Goal: Check status: Check status

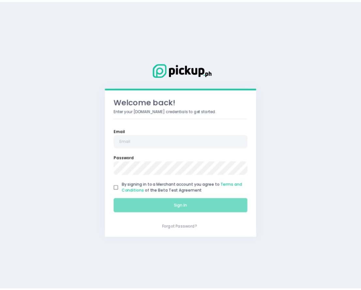
scroll to position [77, 0]
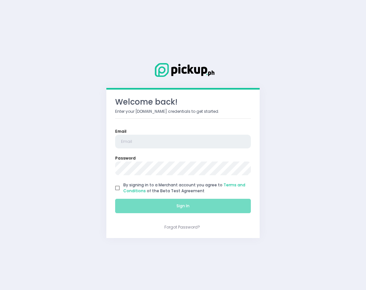
type input "[EMAIL_ADDRESS][DOMAIN_NAME]"
click at [118, 188] on input "By signing in to a Merchant account you agree to Terms and Conditions of the Be…" at bounding box center [118, 188] width 12 height 12
checkbox input "true"
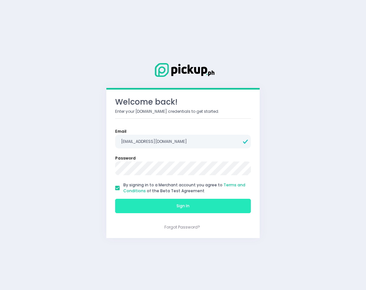
click at [159, 207] on button "Sign In" at bounding box center [183, 205] width 136 height 14
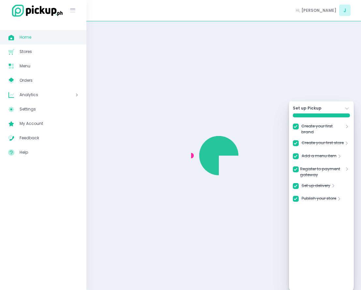
checkbox input "true"
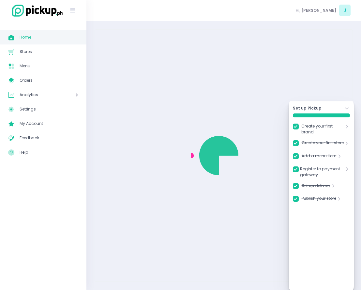
checkbox input "true"
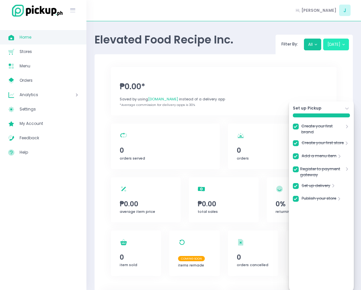
click at [330, 49] on button "[DATE]" at bounding box center [337, 45] width 26 height 12
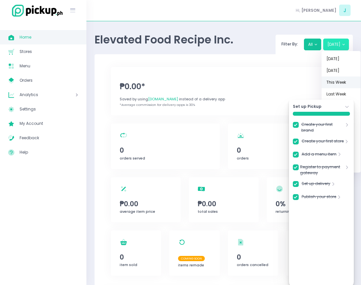
click at [331, 84] on link "This Week" at bounding box center [341, 82] width 39 height 12
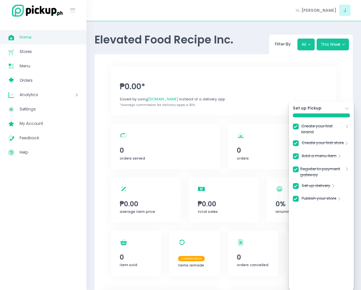
click at [346, 109] on icon "Stockholm-icons / Navigation / Angle-down Created with Sketch." at bounding box center [347, 108] width 6 height 6
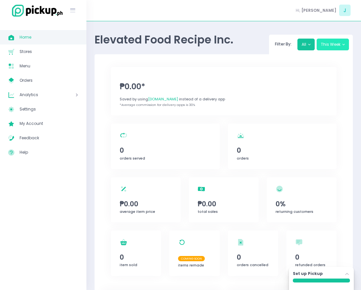
click at [342, 44] on button "This Week" at bounding box center [333, 45] width 32 height 12
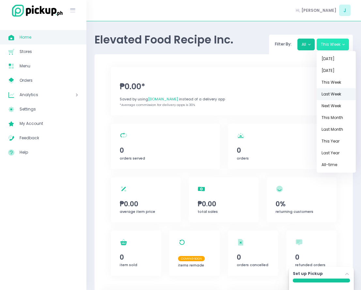
click at [335, 97] on link "Last Week" at bounding box center [336, 94] width 39 height 12
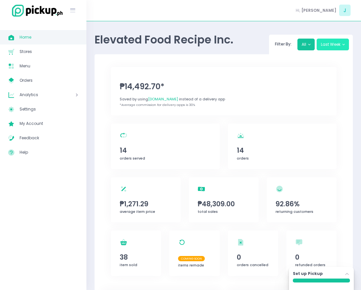
click at [338, 45] on button "Last Week" at bounding box center [333, 45] width 32 height 12
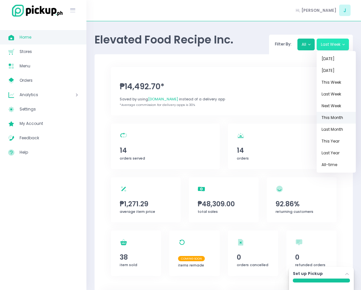
click at [330, 113] on link "This Month" at bounding box center [336, 118] width 39 height 12
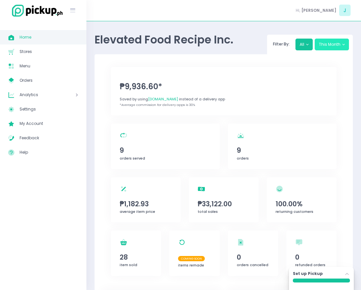
click at [327, 46] on button "This Month" at bounding box center [332, 45] width 34 height 12
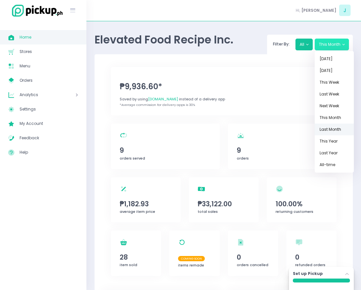
click at [340, 132] on link "Last Month" at bounding box center [334, 129] width 39 height 12
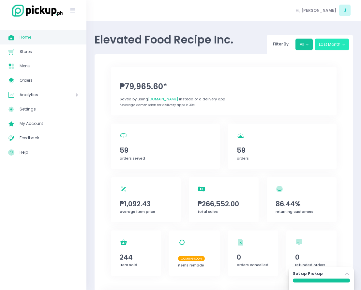
click at [330, 46] on button "Last Month" at bounding box center [332, 45] width 34 height 12
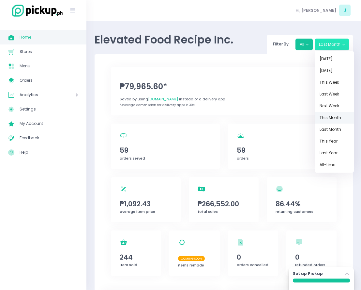
click at [331, 120] on link "This Month" at bounding box center [334, 118] width 39 height 12
